Goal: Find contact information: Find contact information

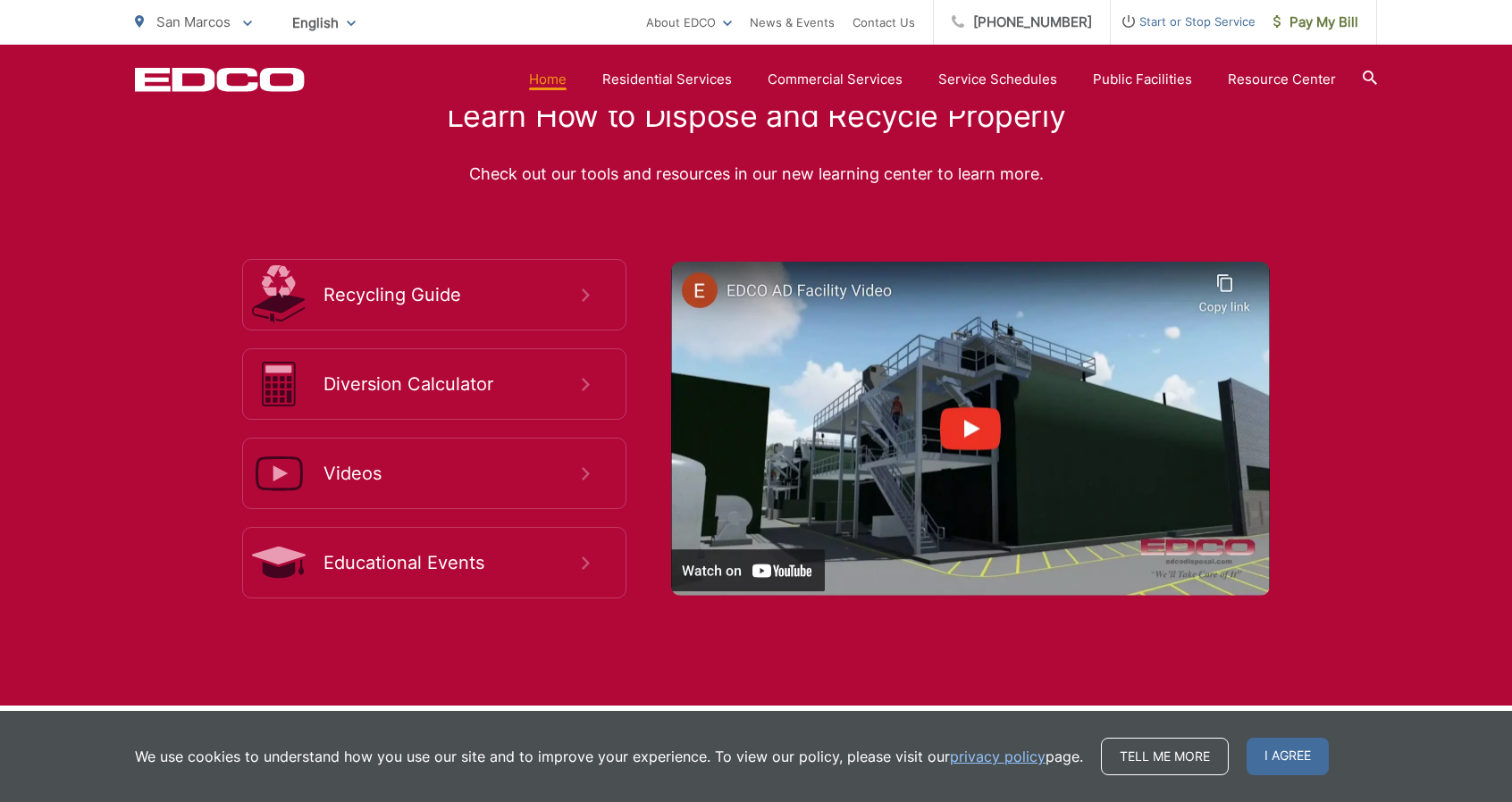
scroll to position [3252, 0]
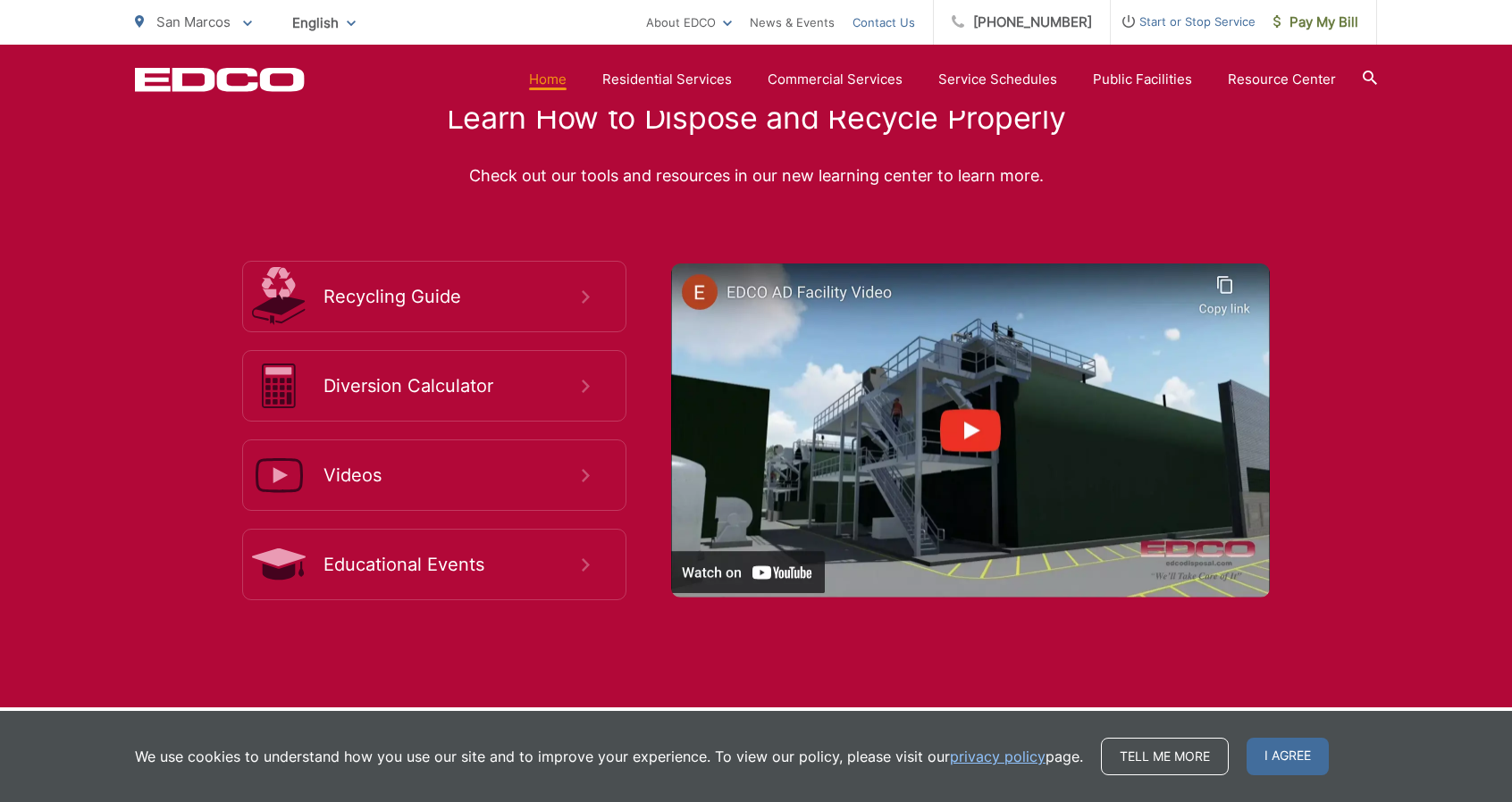
click at [905, 25] on link "Contact Us" at bounding box center [884, 22] width 62 height 22
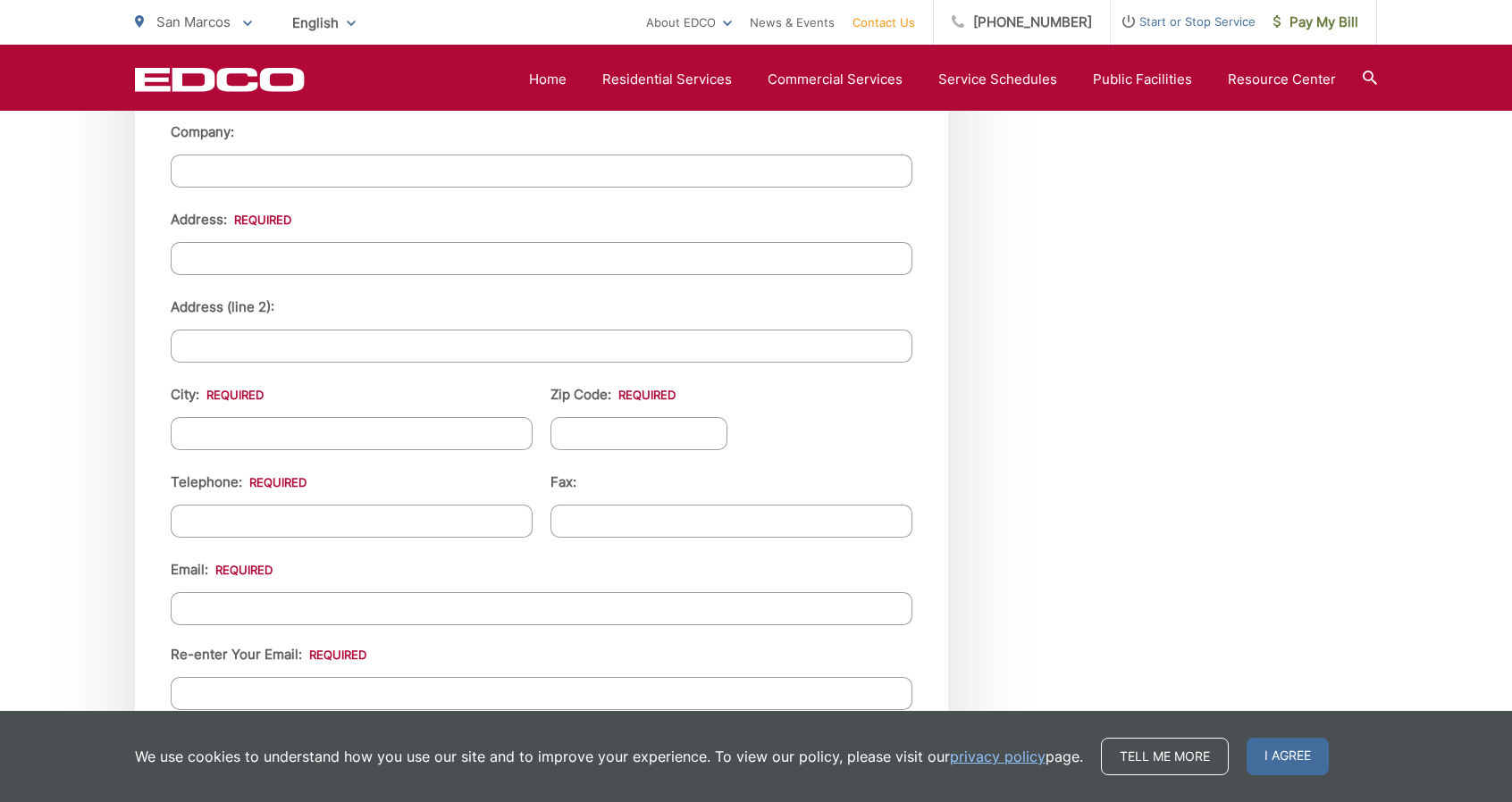
scroll to position [1874, 0]
drag, startPoint x: 1461, startPoint y: 507, endPoint x: 1214, endPoint y: -108, distance: 662.7
